Goal: Task Accomplishment & Management: Use online tool/utility

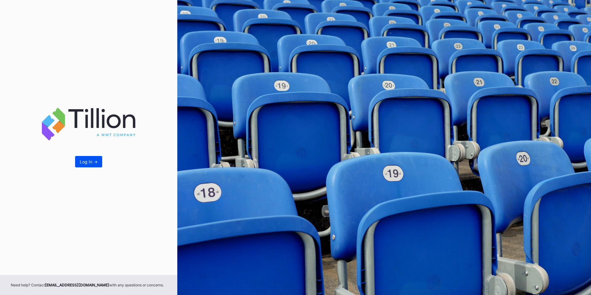
click at [96, 160] on div "Log In ->" at bounding box center [89, 161] width 18 height 5
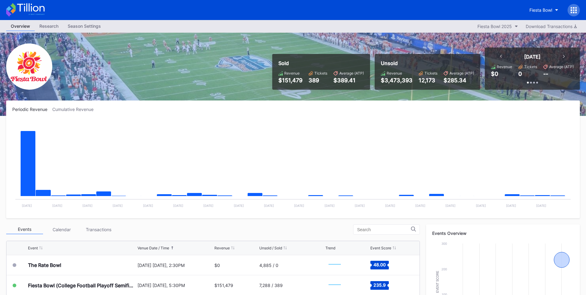
click at [574, 10] on icon at bounding box center [575, 10] width 2 height 2
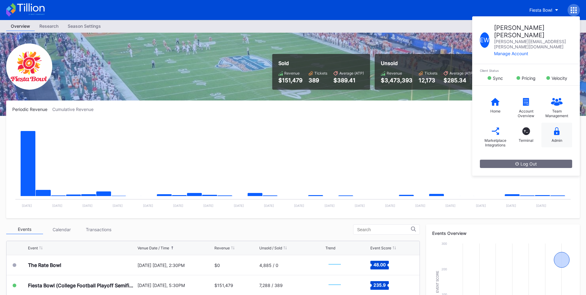
click at [555, 127] on icon at bounding box center [557, 131] width 6 height 8
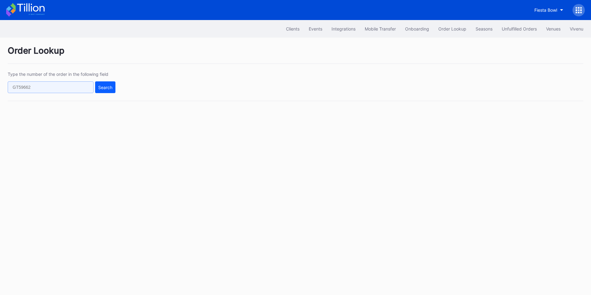
click at [72, 85] on input "text" at bounding box center [51, 87] width 86 height 12
paste input "326463609"
click at [113, 86] on button "Search" at bounding box center [105, 87] width 20 height 12
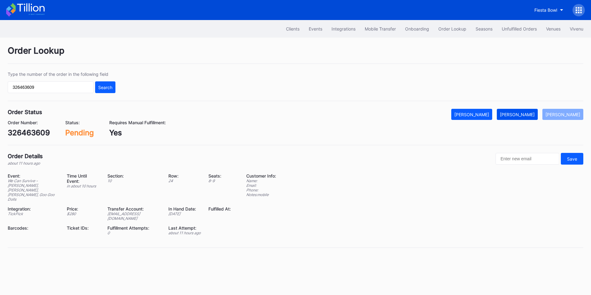
click at [520, 113] on div "[PERSON_NAME]" at bounding box center [517, 114] width 35 height 5
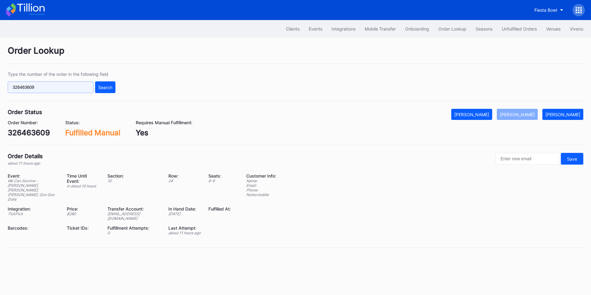
click at [67, 85] on input "326463609" at bounding box center [51, 87] width 86 height 12
paste input "756qs2q0lpn"
click at [107, 90] on div "Search" at bounding box center [105, 87] width 14 height 5
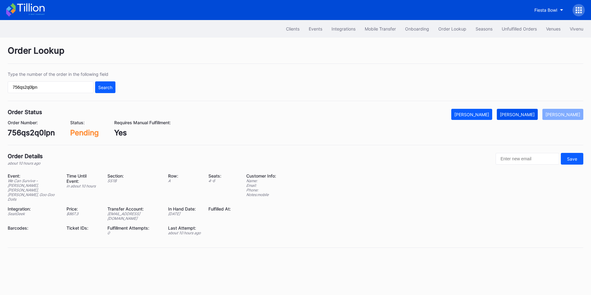
click at [526, 112] on div "[PERSON_NAME]" at bounding box center [517, 114] width 35 height 5
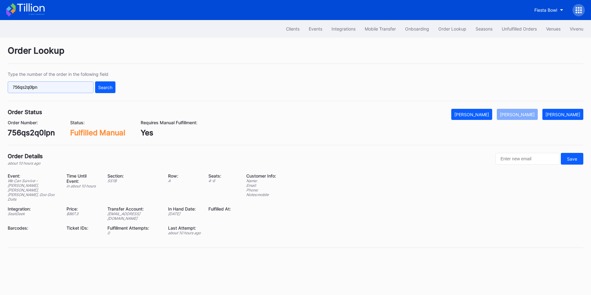
click at [63, 89] on input "756qs2q0lpn" at bounding box center [51, 87] width 86 height 12
paste input "TIAYIX777N"
drag, startPoint x: 107, startPoint y: 91, endPoint x: 184, endPoint y: 0, distance: 118.9
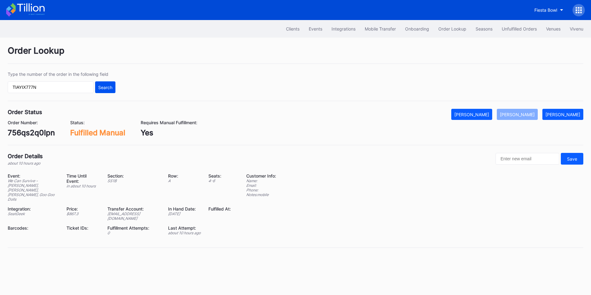
click at [108, 91] on button "Search" at bounding box center [105, 87] width 20 height 12
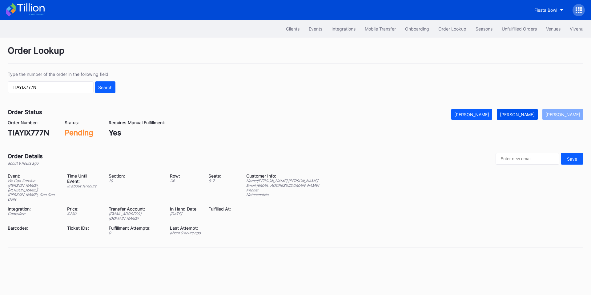
click at [527, 113] on div "[PERSON_NAME]" at bounding box center [517, 114] width 35 height 5
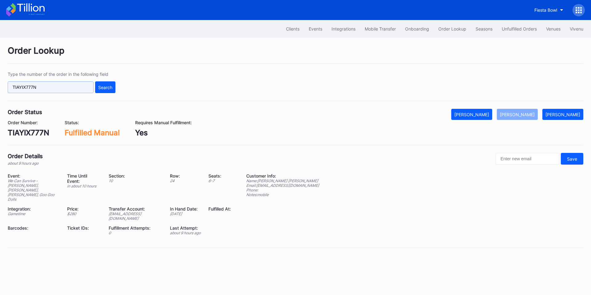
click at [55, 87] on input "TIAYIX777N" at bounding box center [51, 87] width 86 height 12
paste input "624976491"
type input "624976491"
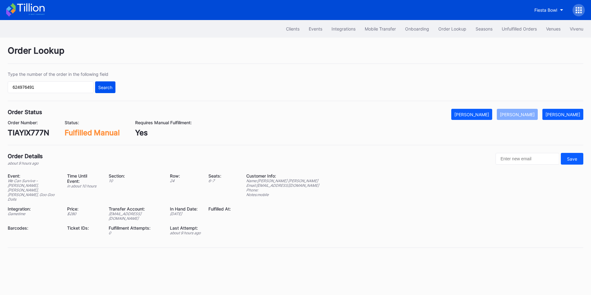
click at [103, 88] on div "Search" at bounding box center [105, 87] width 14 height 5
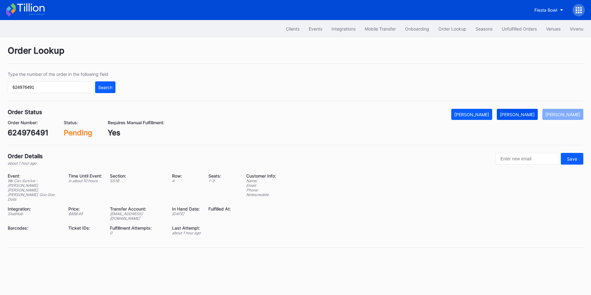
click at [532, 115] on div "Mark Fulfilled" at bounding box center [517, 114] width 35 height 5
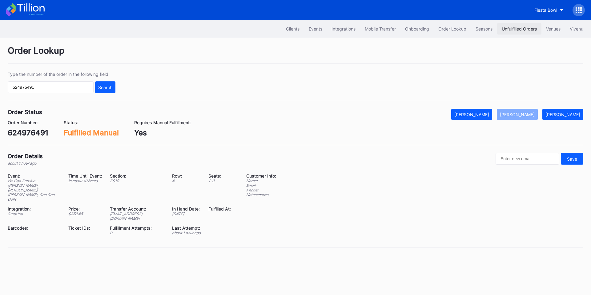
click at [506, 30] on div "Unfulfilled Orders" at bounding box center [519, 28] width 35 height 5
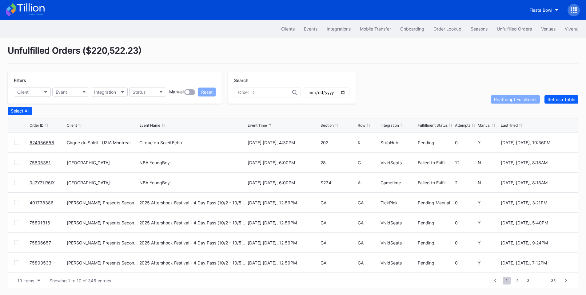
click at [41, 183] on link "0J7YZLR6IX" at bounding box center [42, 182] width 25 height 5
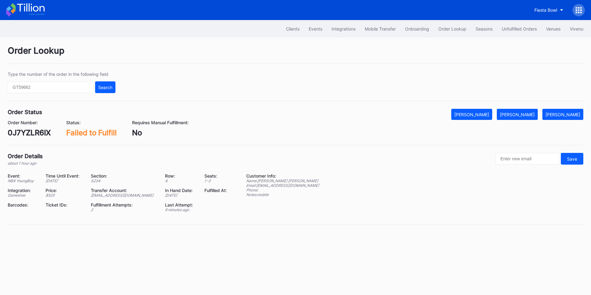
click at [29, 135] on div "0J7YZLR6IX" at bounding box center [29, 132] width 43 height 9
copy div "0J7YZLR6IX"
click at [521, 111] on button "[PERSON_NAME]" at bounding box center [517, 114] width 41 height 11
click at [502, 29] on div "Unfulfilled Orders" at bounding box center [519, 28] width 35 height 5
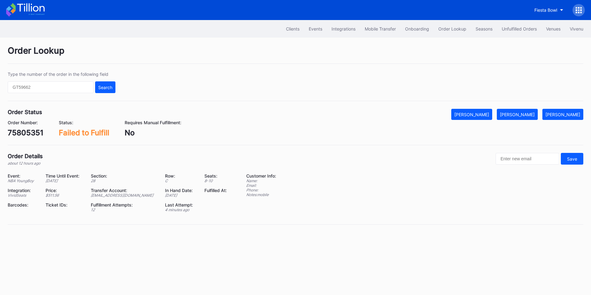
click at [32, 134] on div "75805351" at bounding box center [26, 132] width 36 height 9
copy div "75805351"
click at [528, 112] on div "[PERSON_NAME]" at bounding box center [517, 114] width 35 height 5
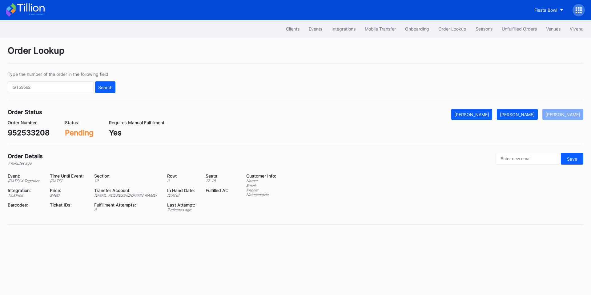
click at [30, 133] on div "952533208" at bounding box center [29, 132] width 42 height 9
copy div "952533208"
click at [520, 112] on div "[PERSON_NAME]" at bounding box center [517, 114] width 35 height 5
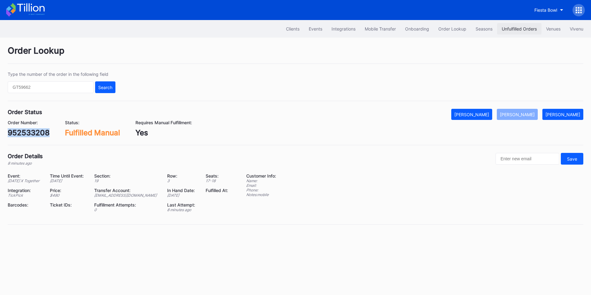
click at [512, 26] on div "Unfulfilled Orders" at bounding box center [519, 28] width 35 height 5
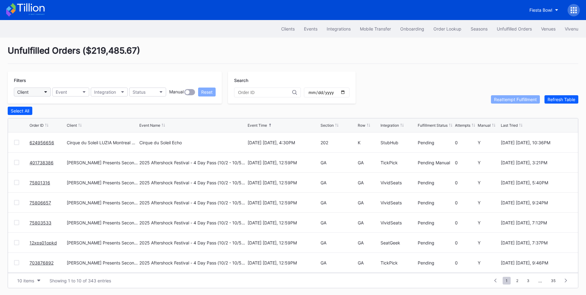
click at [38, 90] on button "Client" at bounding box center [32, 91] width 37 height 9
type input "paym"
click at [69, 117] on div "Cirque du Soleil LUZIA Montreal Secondary Payment Tickets" at bounding box center [67, 119] width 99 height 5
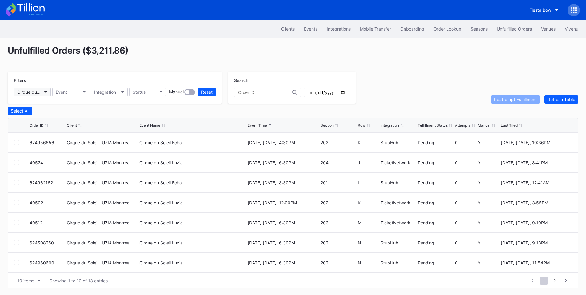
click at [39, 94] on div "Cirque du Soleil LUZIA Montreal Secondary Payment Tickets" at bounding box center [29, 91] width 24 height 5
type input "aspi"
click at [72, 118] on div "Cirque du Soleil Aspire Secondary" at bounding box center [52, 119] width 68 height 5
drag, startPoint x: 42, startPoint y: 184, endPoint x: 48, endPoint y: 179, distance: 8.1
click at [404, 77] on div "Filters Cirque du Soleil Aspire Secondary Event Integration Status Manual Reset…" at bounding box center [293, 87] width 571 height 32
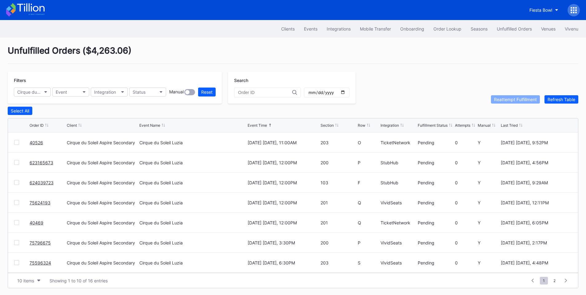
drag, startPoint x: 42, startPoint y: 201, endPoint x: 59, endPoint y: 191, distance: 19.6
drag, startPoint x: 53, startPoint y: 202, endPoint x: 14, endPoint y: 203, distance: 38.8
click at [14, 203] on div "75624193 Cirque du Soleil Aspire Secondary Cirque du Soleil Luzia October 5 Sun…" at bounding box center [293, 202] width 570 height 20
copy div "75624193"
drag, startPoint x: 59, startPoint y: 182, endPoint x: 12, endPoint y: 183, distance: 46.8
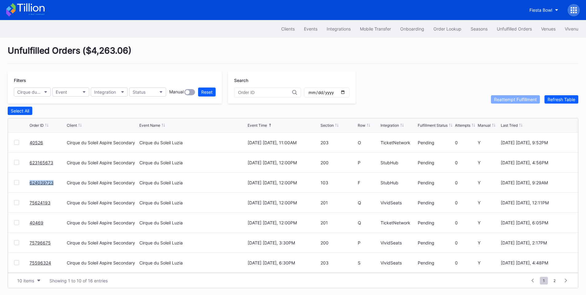
click at [13, 183] on div "624039723 Cirque du Soleil Aspire Secondary Cirque du Soleil Luzia October 5 Su…" at bounding box center [293, 182] width 570 height 20
copy div "624039723"
drag, startPoint x: 54, startPoint y: 164, endPoint x: 5, endPoint y: 162, distance: 49.3
click at [5, 162] on div "Unfulfilled Orders ( $4,263.06 ) Filters Cirque du Soleil Aspire Secondary Even…" at bounding box center [293, 167] width 586 height 258
copy div "623165673"
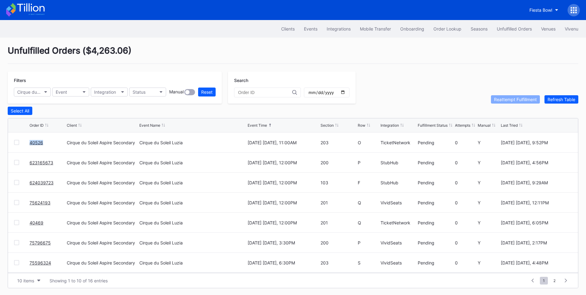
drag, startPoint x: 47, startPoint y: 147, endPoint x: 0, endPoint y: 147, distance: 46.8
click at [0, 147] on div "Unfulfilled Orders ( $4,263.06 ) Filters Cirque du Soleil Aspire Secondary Even…" at bounding box center [293, 167] width 586 height 258
copy div "40526"
click at [445, 28] on div "Order Lookup" at bounding box center [448, 28] width 28 height 5
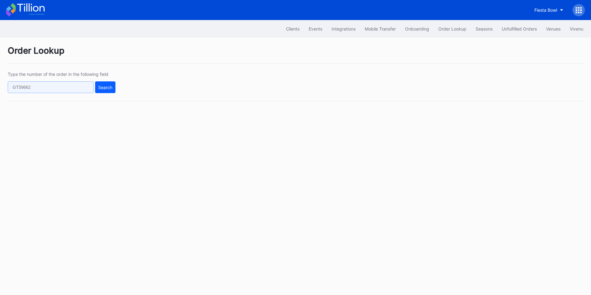
click at [56, 87] on input "text" at bounding box center [51, 87] width 86 height 12
paste input "75805351"
click at [101, 86] on div "Search" at bounding box center [105, 87] width 14 height 5
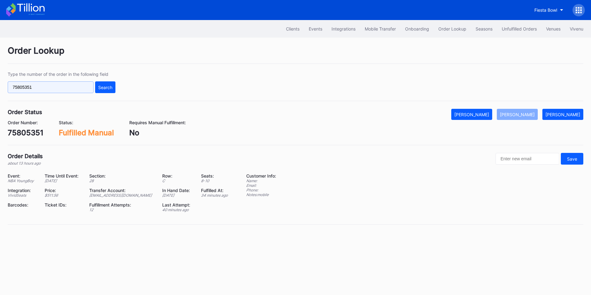
click at [58, 88] on input "75805351" at bounding box center [51, 87] width 86 height 12
paste input "624809053"
type input "624809053"
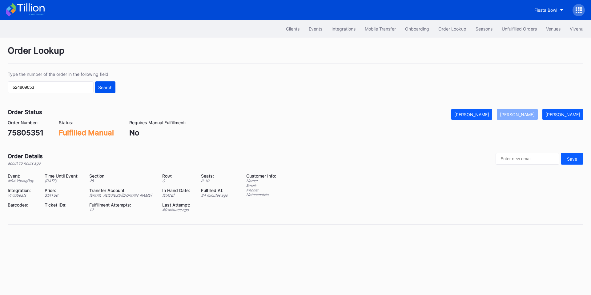
click at [98, 84] on button "Search" at bounding box center [105, 87] width 20 height 12
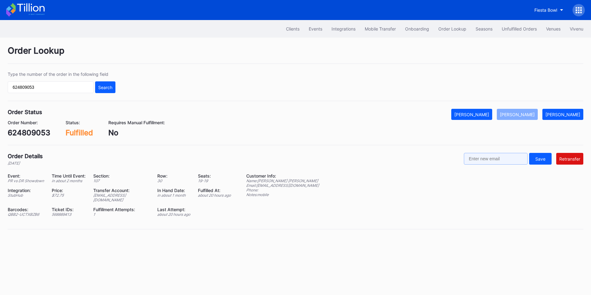
click at [506, 159] on input "text" at bounding box center [496, 159] width 64 height 12
paste input "eldenio28@gmail.com"
type input "eldenio28@gmail.com"
click at [573, 159] on div "Retransfer" at bounding box center [569, 158] width 21 height 5
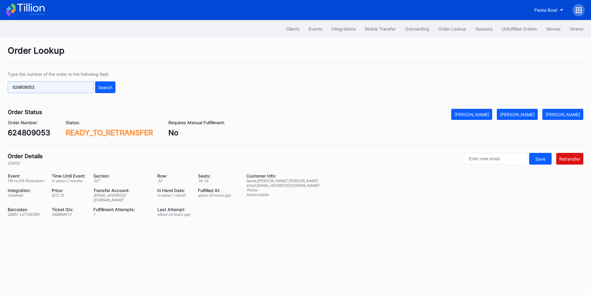
click at [55, 91] on input "624809053" at bounding box center [51, 87] width 86 height 12
paste input "914872417"
click at [101, 83] on button "Search" at bounding box center [105, 87] width 20 height 12
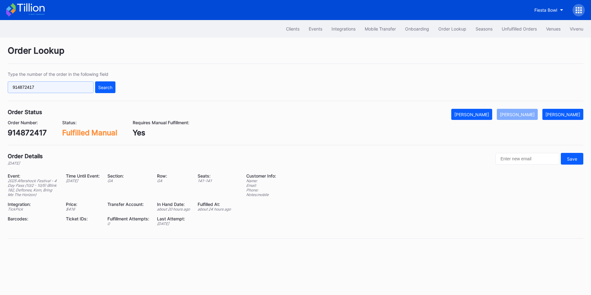
click at [50, 92] on input "914872417" at bounding box center [51, 87] width 86 height 12
paste input "703876892"
click at [103, 84] on button "Search" at bounding box center [105, 87] width 20 height 12
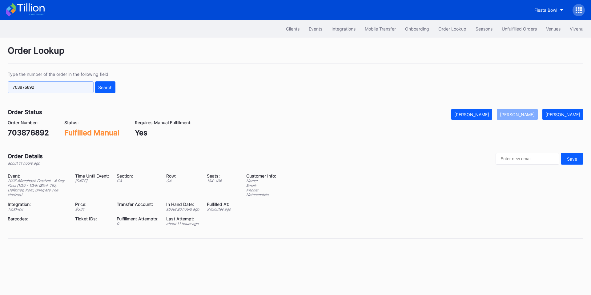
click at [58, 87] on input "703876892" at bounding box center [51, 87] width 86 height 12
paste input "326463609"
click at [113, 87] on button "Search" at bounding box center [105, 87] width 20 height 12
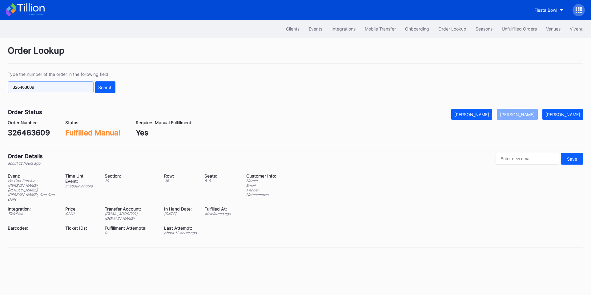
click at [54, 88] on input "326463609" at bounding box center [51, 87] width 86 height 12
paste input "624976491"
type input "624976491"
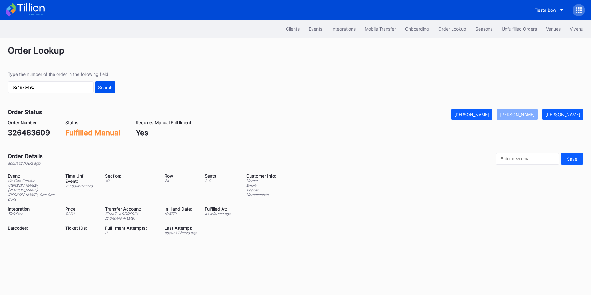
click at [109, 83] on button "Search" at bounding box center [105, 87] width 20 height 12
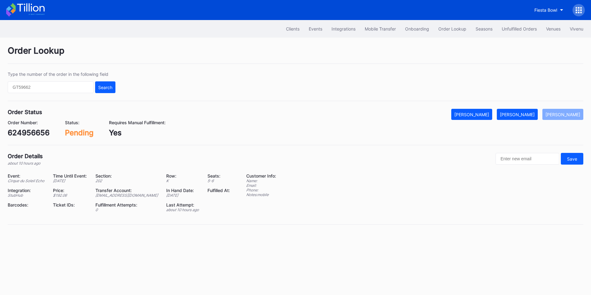
click at [33, 129] on div "624956656" at bounding box center [29, 132] width 42 height 9
copy div "624956656"
click at [525, 113] on div "[PERSON_NAME]" at bounding box center [517, 114] width 35 height 5
drag, startPoint x: 526, startPoint y: 115, endPoint x: 509, endPoint y: 113, distance: 17.3
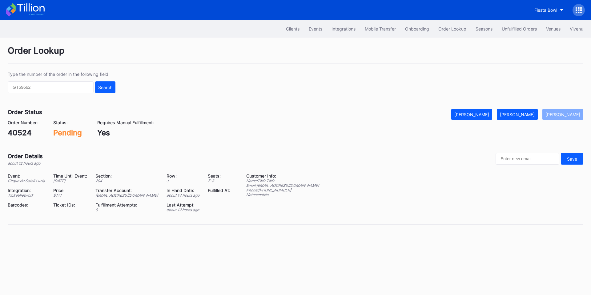
click at [526, 115] on div "[PERSON_NAME]" at bounding box center [517, 114] width 35 height 5
click at [531, 111] on button "[PERSON_NAME]" at bounding box center [517, 114] width 41 height 11
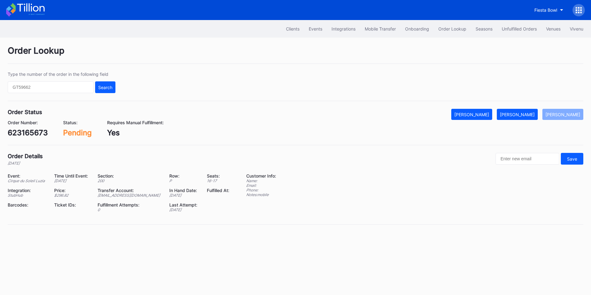
click at [28, 130] on div "623165673" at bounding box center [28, 132] width 40 height 9
copy div "623165673"
click at [528, 116] on div "[PERSON_NAME]" at bounding box center [517, 114] width 35 height 5
click at [41, 131] on div "624039723" at bounding box center [29, 132] width 42 height 9
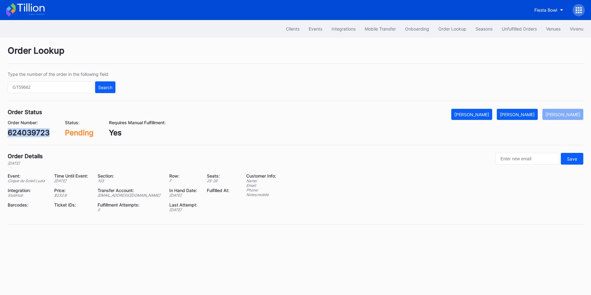
click at [41, 131] on div "624039723" at bounding box center [29, 132] width 42 height 9
copy div "624039723"
click at [518, 113] on div "[PERSON_NAME]" at bounding box center [517, 114] width 35 height 5
click at [36, 133] on div "75624193" at bounding box center [26, 132] width 36 height 9
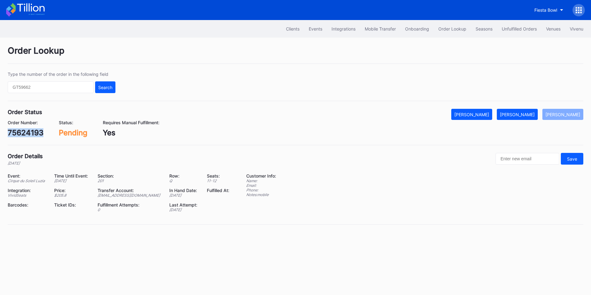
copy div "75624193"
drag, startPoint x: 527, startPoint y: 112, endPoint x: 432, endPoint y: 40, distance: 119.7
click at [527, 112] on div "[PERSON_NAME]" at bounding box center [517, 114] width 35 height 5
click at [20, 132] on div "75796675" at bounding box center [26, 132] width 36 height 9
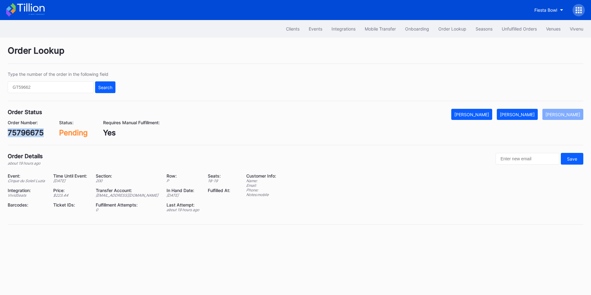
copy div "75796675"
click at [528, 114] on div "[PERSON_NAME]" at bounding box center [517, 114] width 35 height 5
